Goal: Task Accomplishment & Management: Complete application form

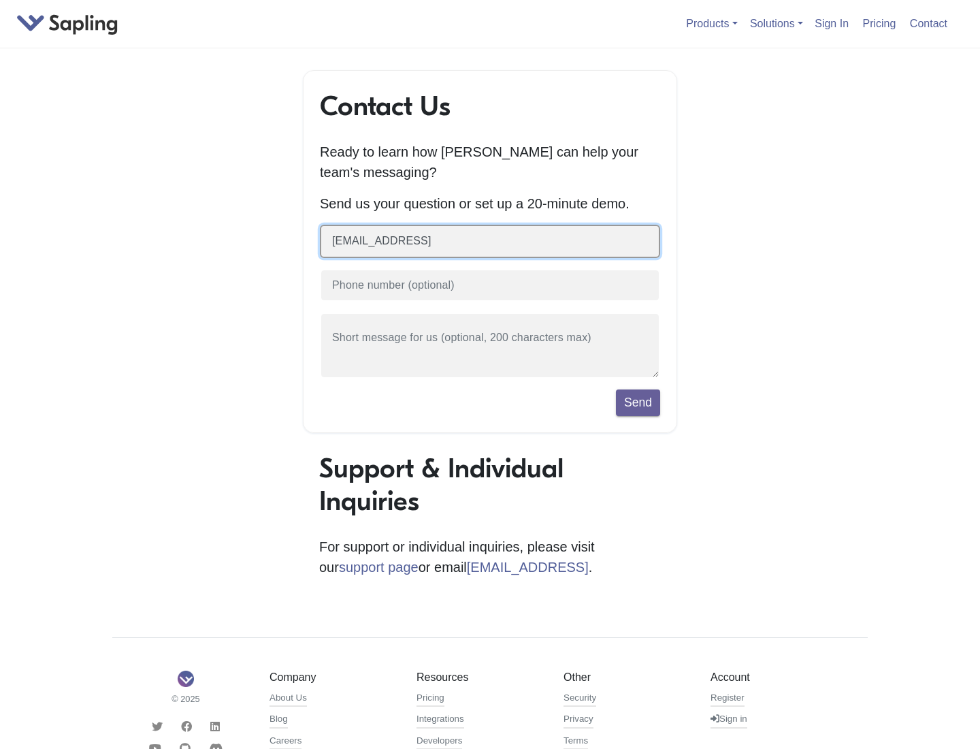
type input "zxie@sapling.ai"
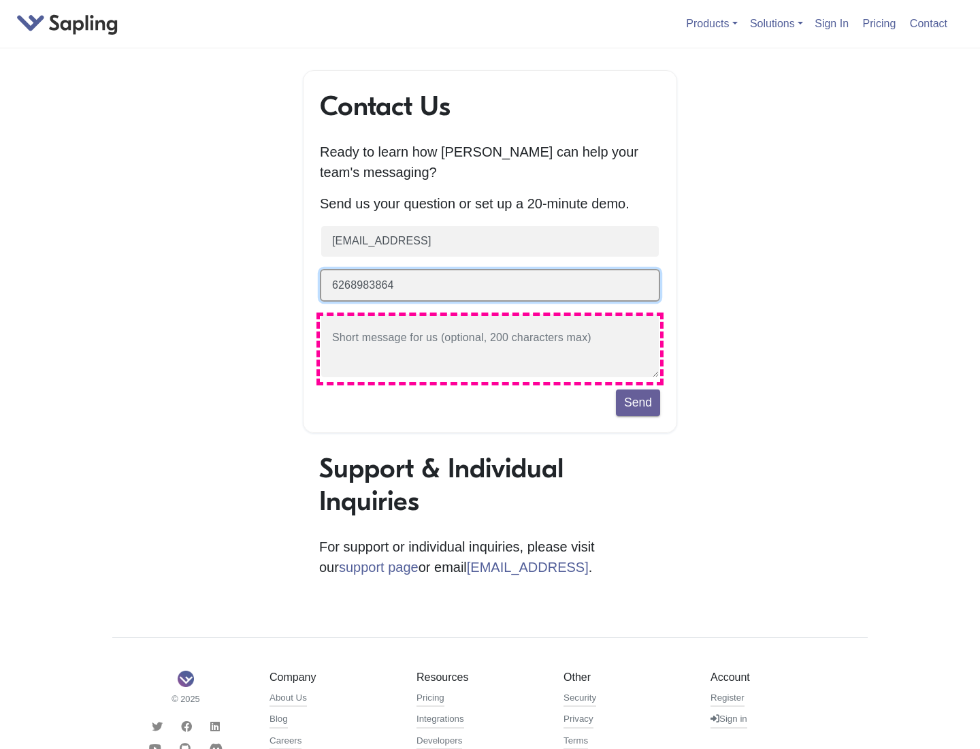
type input "6268983864"
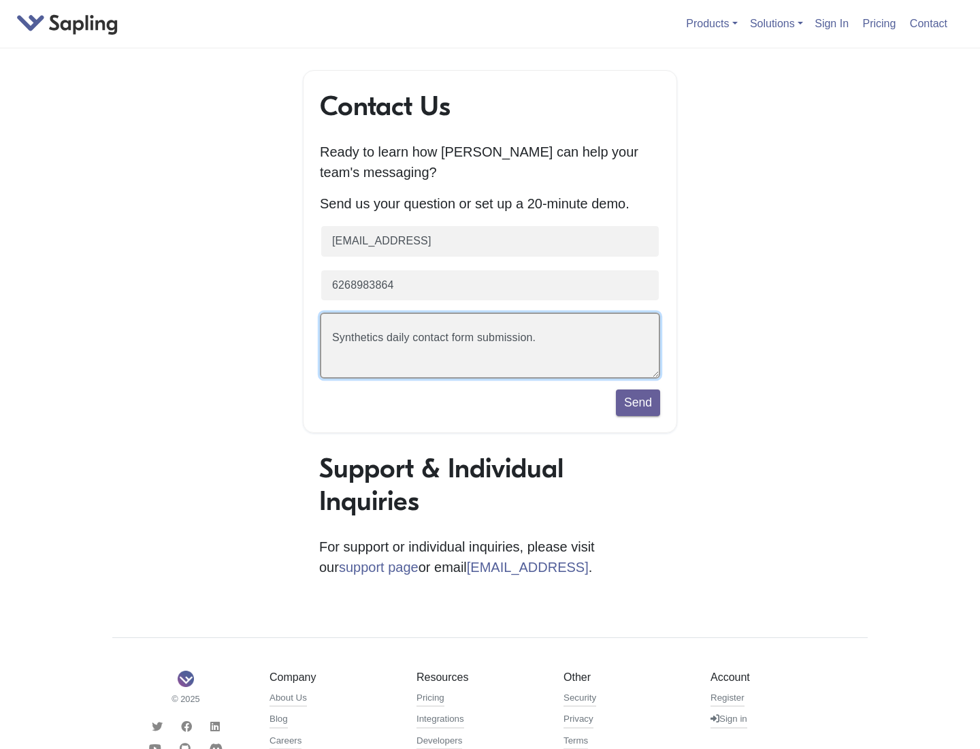
scroll to position [31, 0]
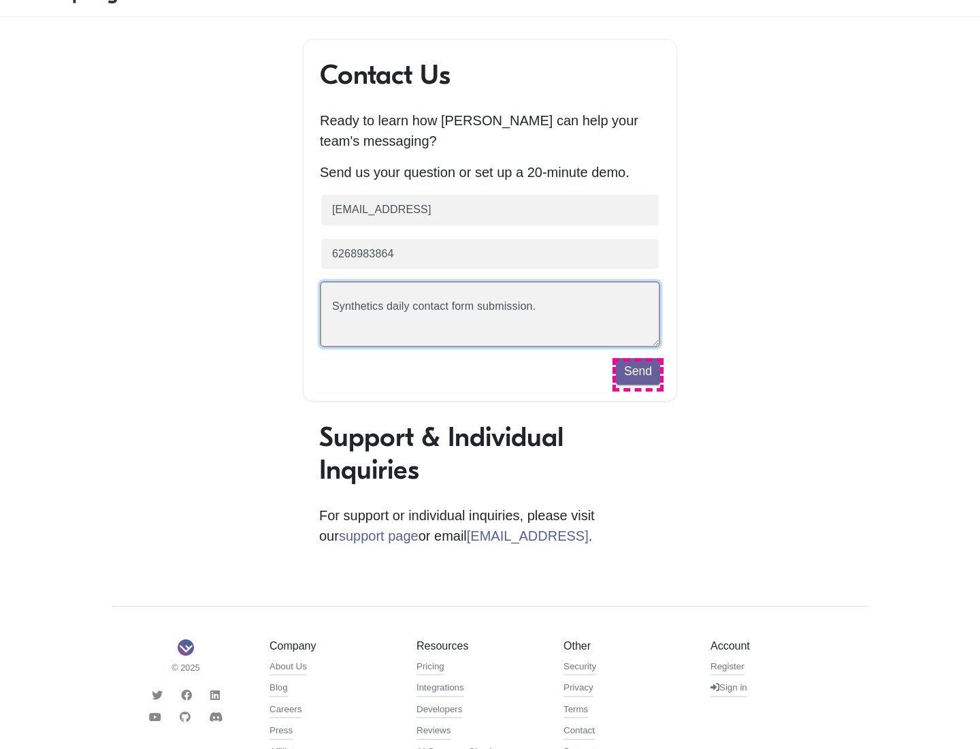
type textarea "Synthetics daily contact form submission."
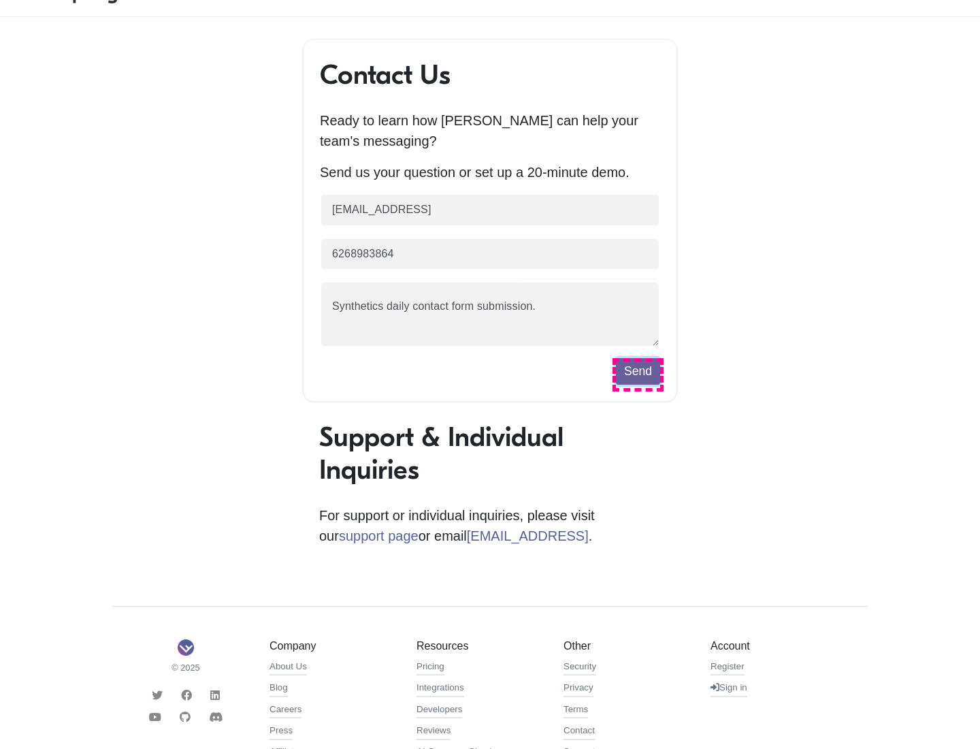
click at [638, 374] on button "Send" at bounding box center [638, 371] width 44 height 26
